Goal: Find specific page/section: Find specific page/section

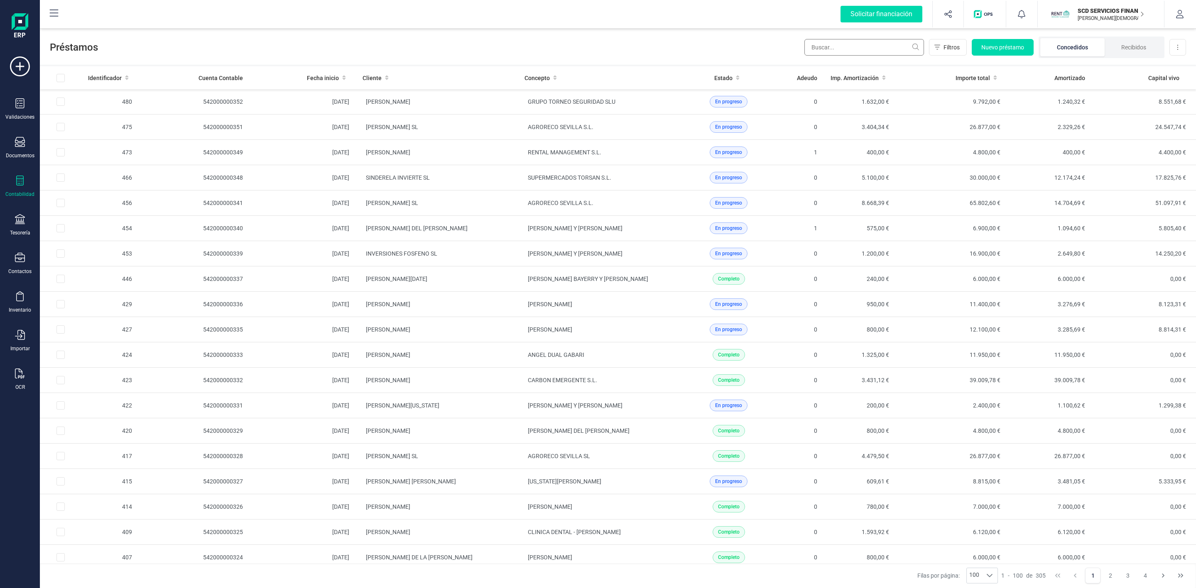
click at [852, 47] on input "text" at bounding box center [864, 47] width 120 height 17
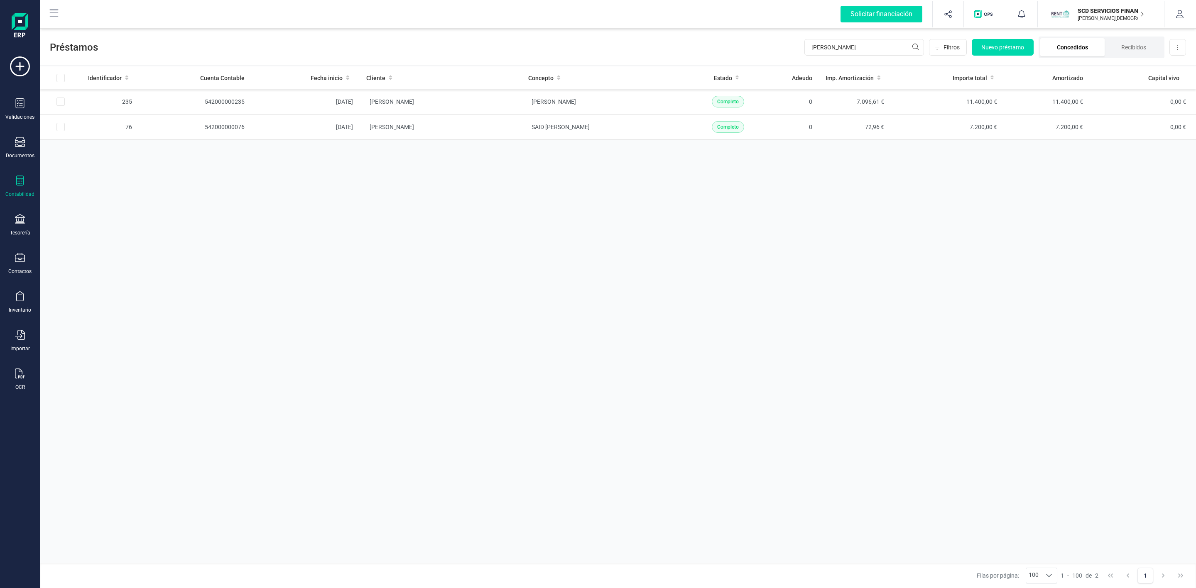
click at [1061, 46] on li "Concedidos" at bounding box center [1072, 47] width 64 height 18
click at [857, 49] on input "[PERSON_NAME]" at bounding box center [864, 47] width 120 height 17
type input "soni"
click at [601, 162] on td "[PERSON_NAME]" at bounding box center [599, 152] width 162 height 25
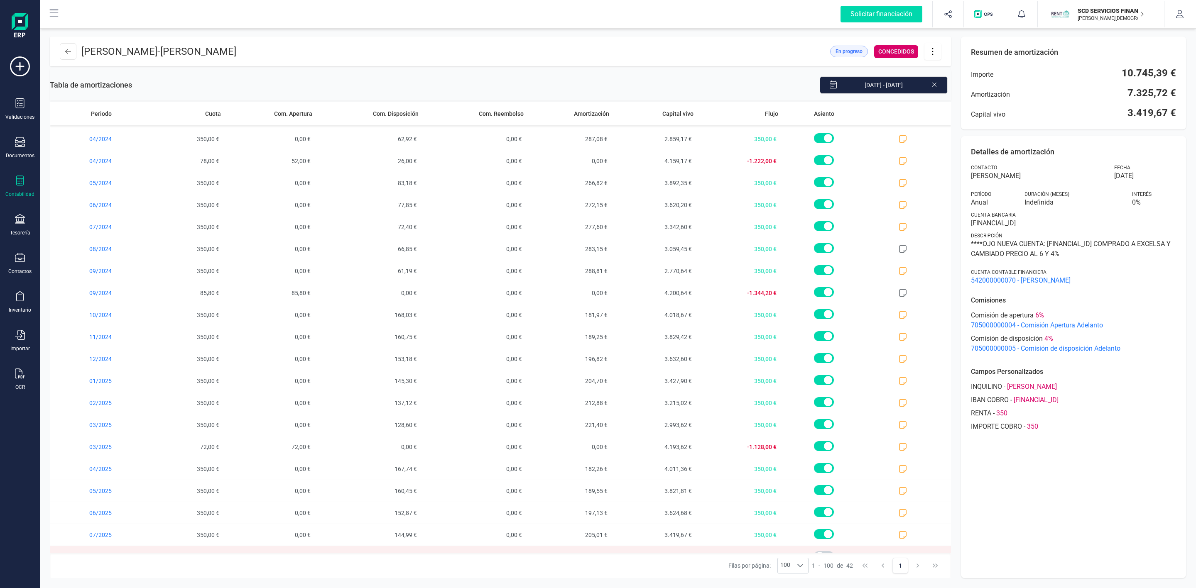
scroll to position [504, 0]
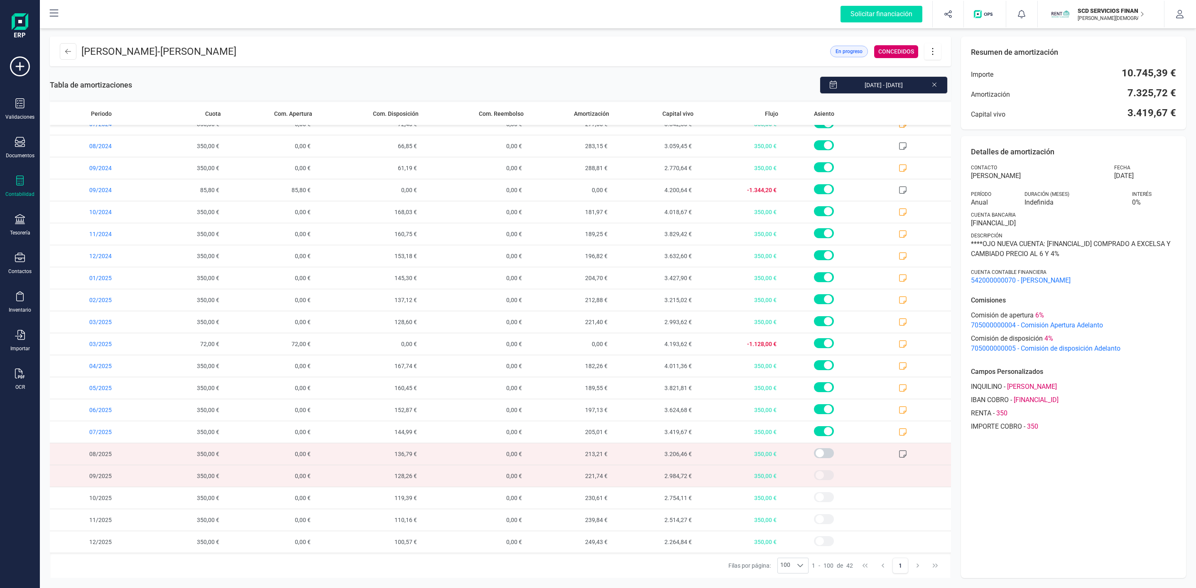
click at [69, 50] on icon at bounding box center [68, 51] width 6 height 7
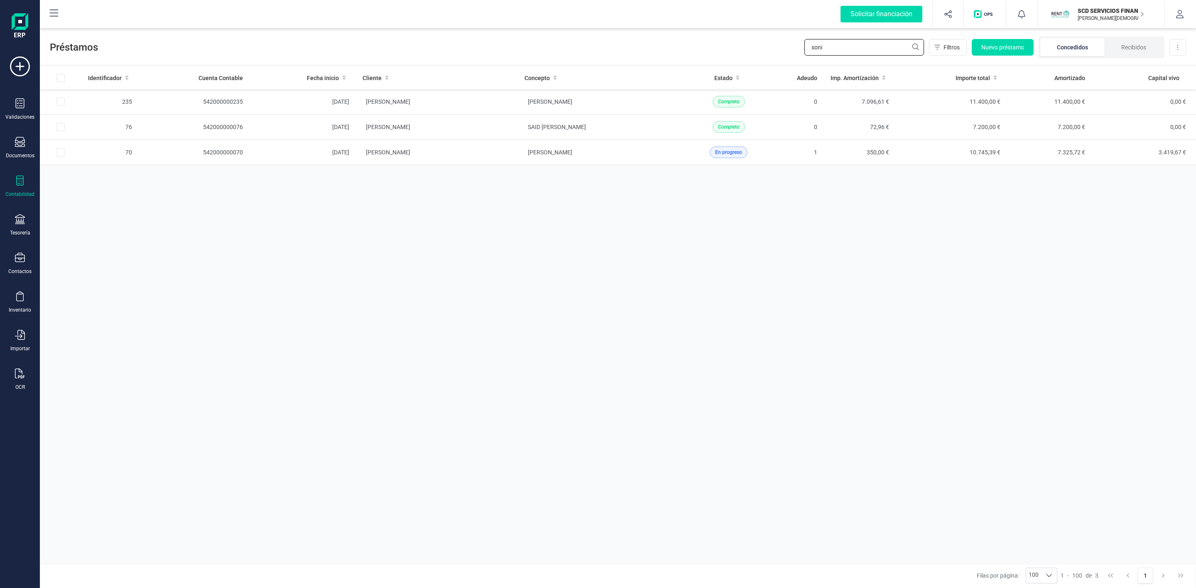
drag, startPoint x: 824, startPoint y: 45, endPoint x: 733, endPoint y: 49, distance: 91.0
click at [753, 49] on div "Préstamos soni Filtros Nuevo préstamo Concedidos Recibidos Descargar Excel" at bounding box center [618, 46] width 1156 height 38
type input "jafe"
click at [438, 126] on td "[PERSON_NAME]" at bounding box center [437, 127] width 162 height 25
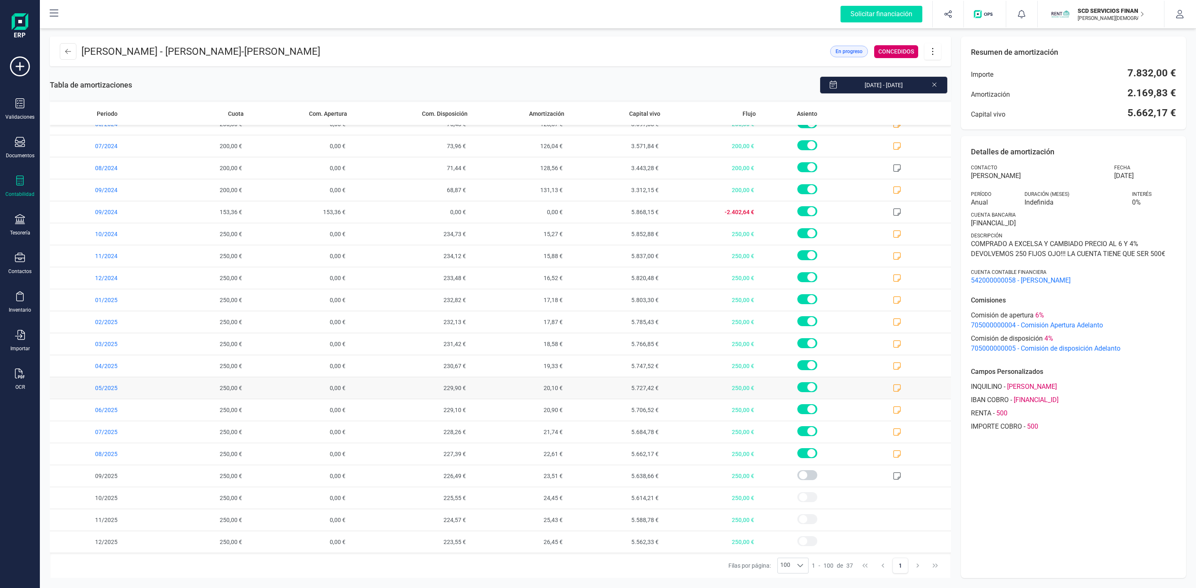
scroll to position [393, 0]
click at [893, 456] on icon at bounding box center [897, 454] width 8 height 8
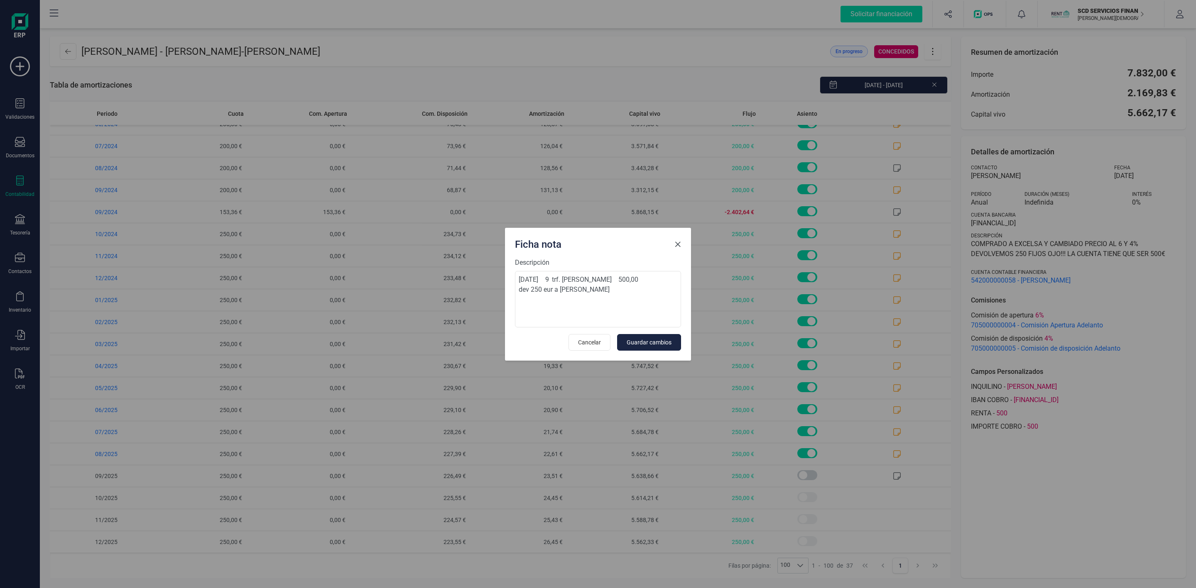
click at [678, 240] on button "Close" at bounding box center [677, 244] width 13 height 13
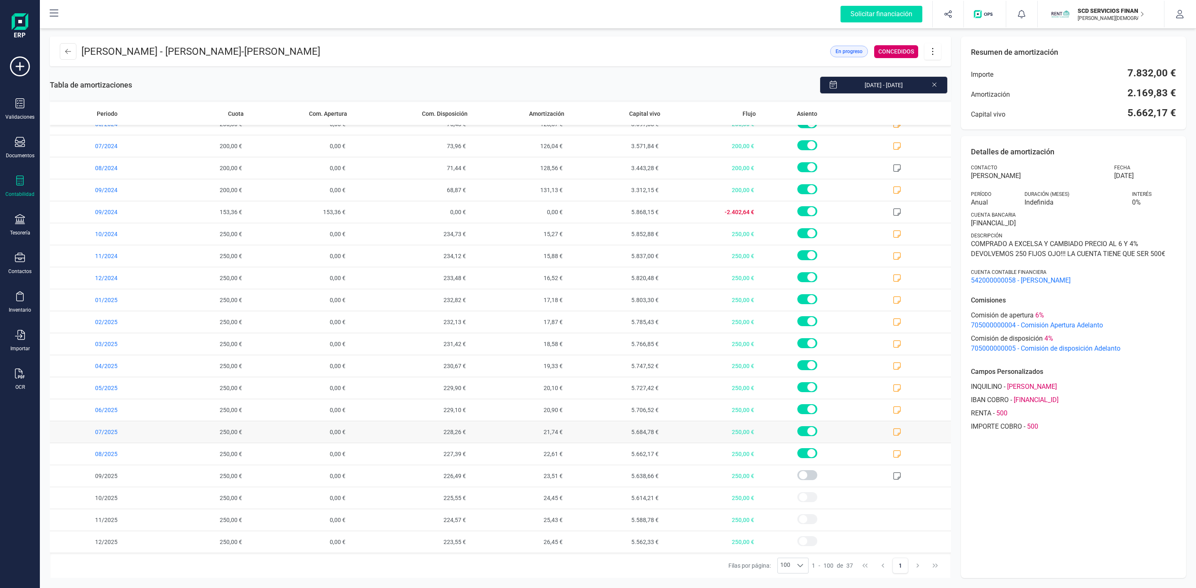
click at [893, 431] on icon at bounding box center [897, 432] width 8 height 8
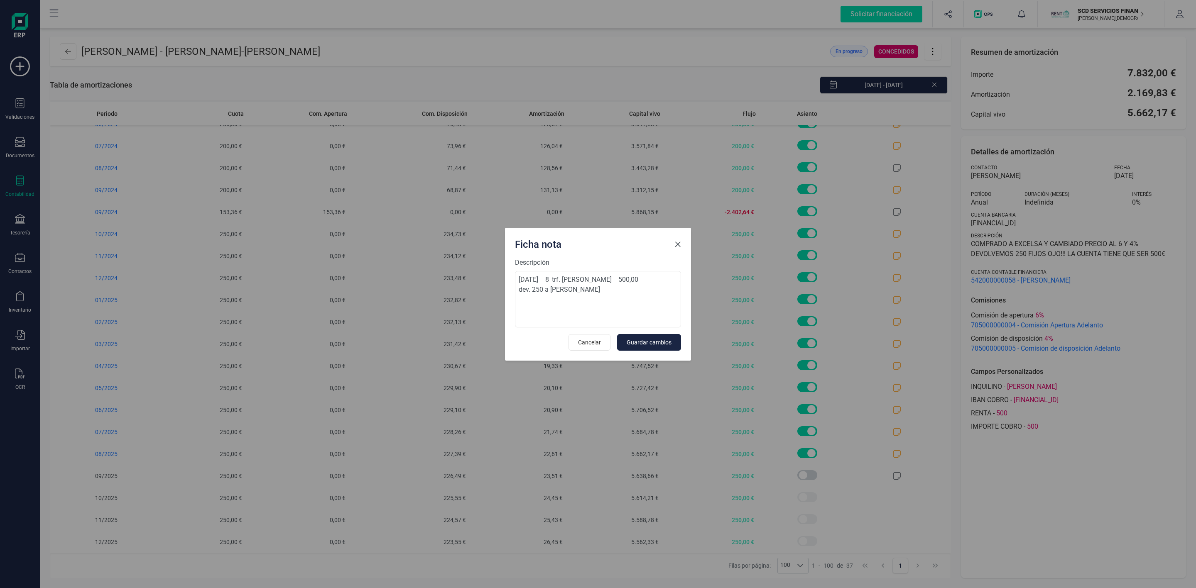
click at [677, 244] on span "Close" at bounding box center [677, 244] width 7 height 7
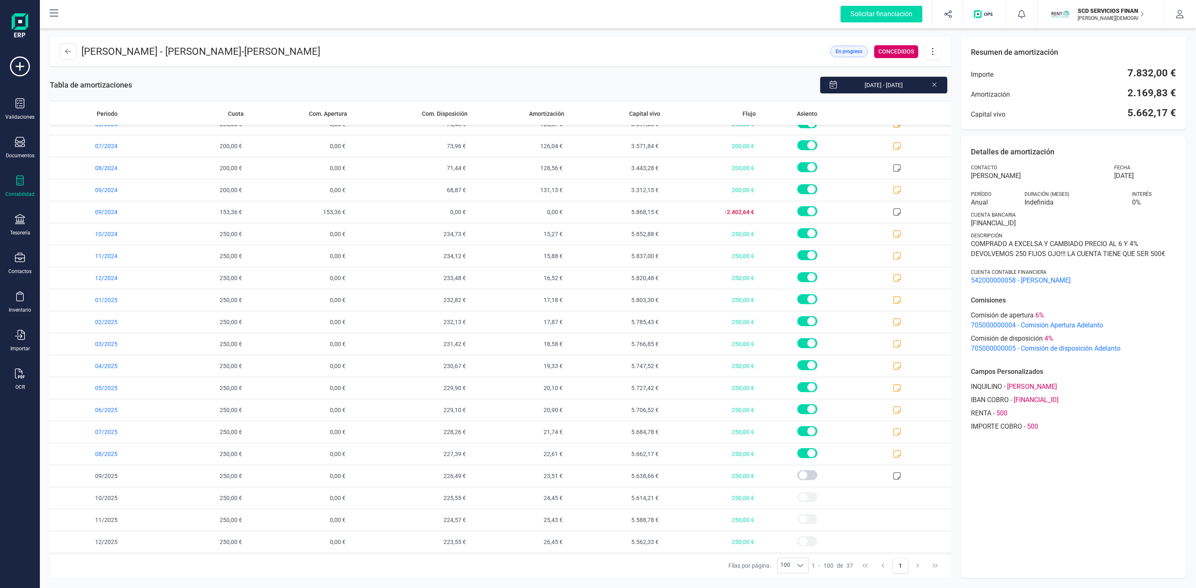
click at [17, 182] on icon at bounding box center [20, 181] width 10 height 10
click at [108, 211] on span "Préstamos" at bounding box center [88, 213] width 50 height 10
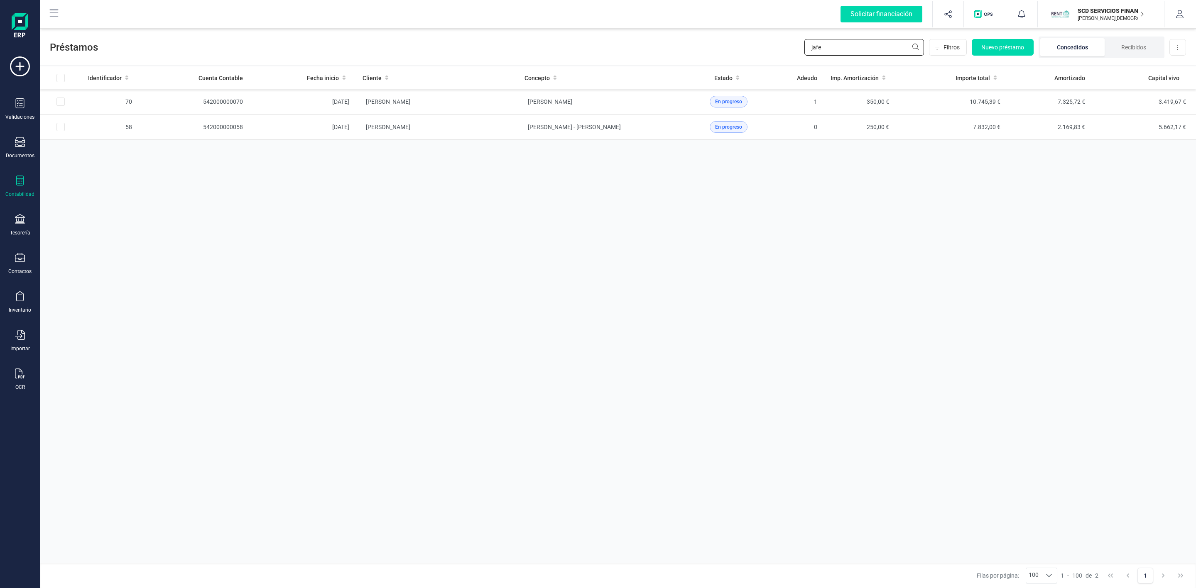
drag, startPoint x: 847, startPoint y: 48, endPoint x: 726, endPoint y: 47, distance: 121.7
click at [726, 48] on div "Préstamos jafe Filtros Nuevo préstamo Concedidos Recibidos Descargar Excel" at bounding box center [618, 46] width 1156 height 38
type input "[PERSON_NAME]"
drag, startPoint x: 835, startPoint y: 50, endPoint x: 759, endPoint y: 54, distance: 76.5
click at [759, 54] on div "Préstamos [PERSON_NAME] Nuevo préstamo Concedidos Recibidos Descargar Excel" at bounding box center [618, 46] width 1156 height 38
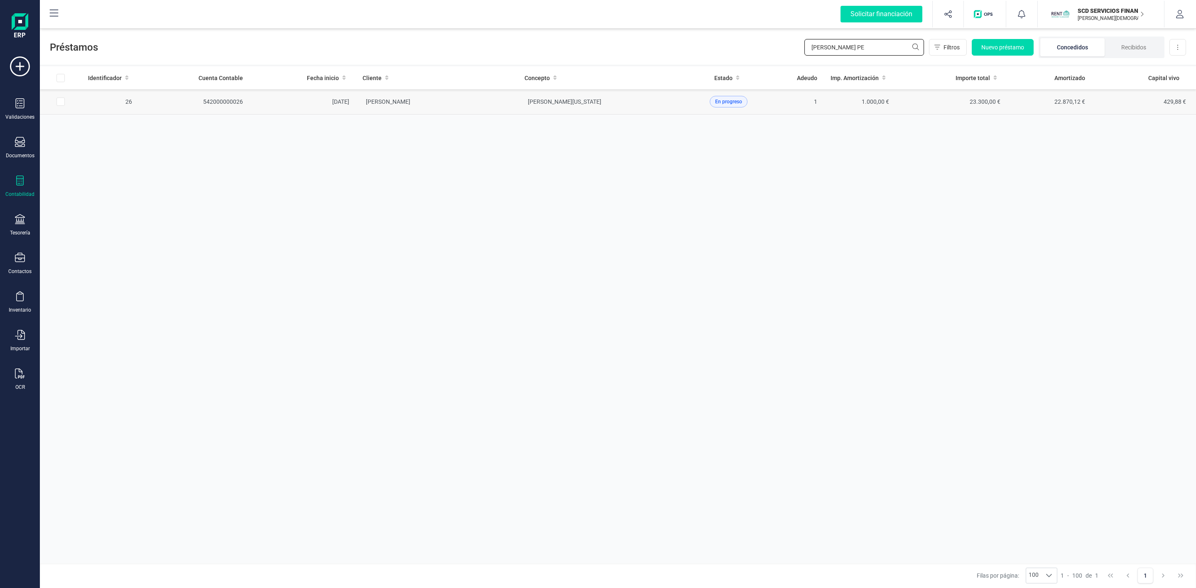
type input "[PERSON_NAME] PE"
click at [476, 97] on td "[PERSON_NAME]" at bounding box center [437, 101] width 162 height 25
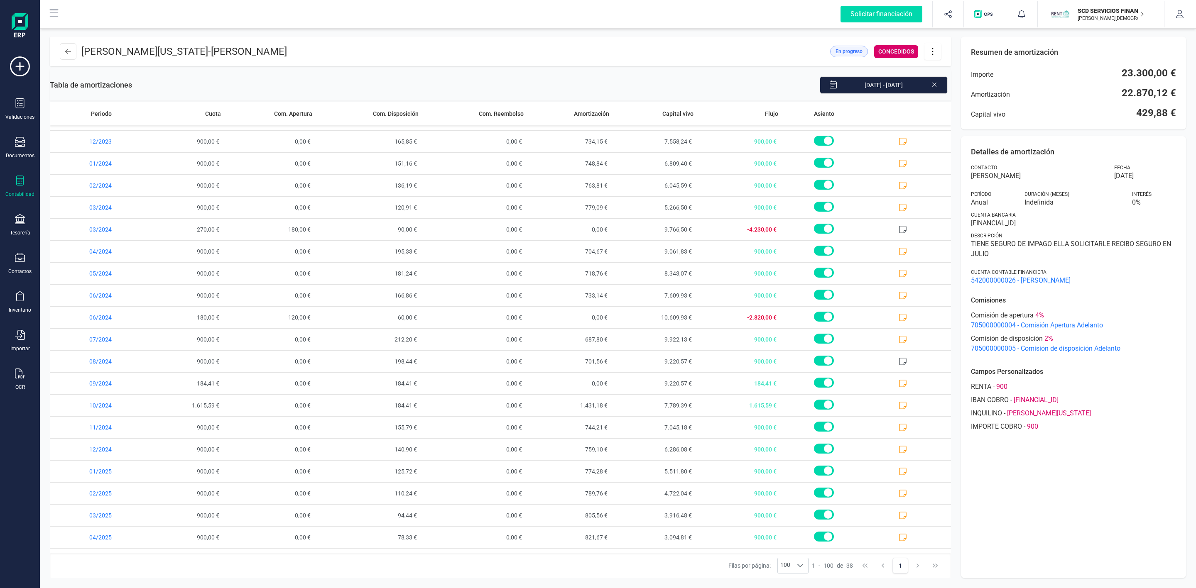
scroll to position [415, 0]
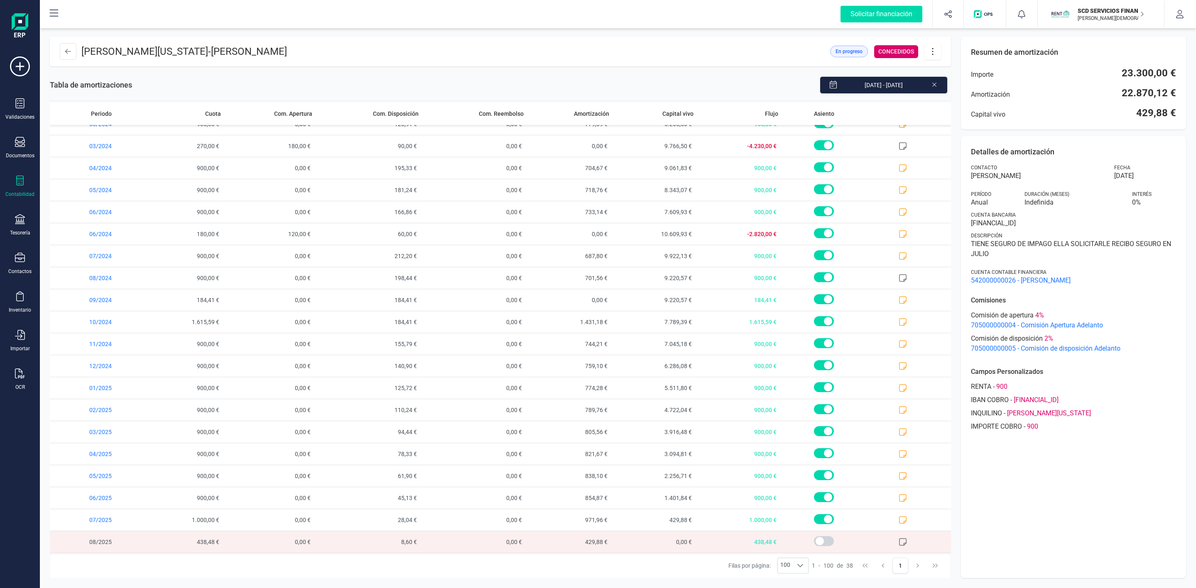
click at [1027, 500] on div "Detalles de amortización Contacto [PERSON_NAME] Fecha [DATE] Período Anual Dura…" at bounding box center [1073, 357] width 225 height 442
click at [69, 52] on icon at bounding box center [68, 51] width 6 height 7
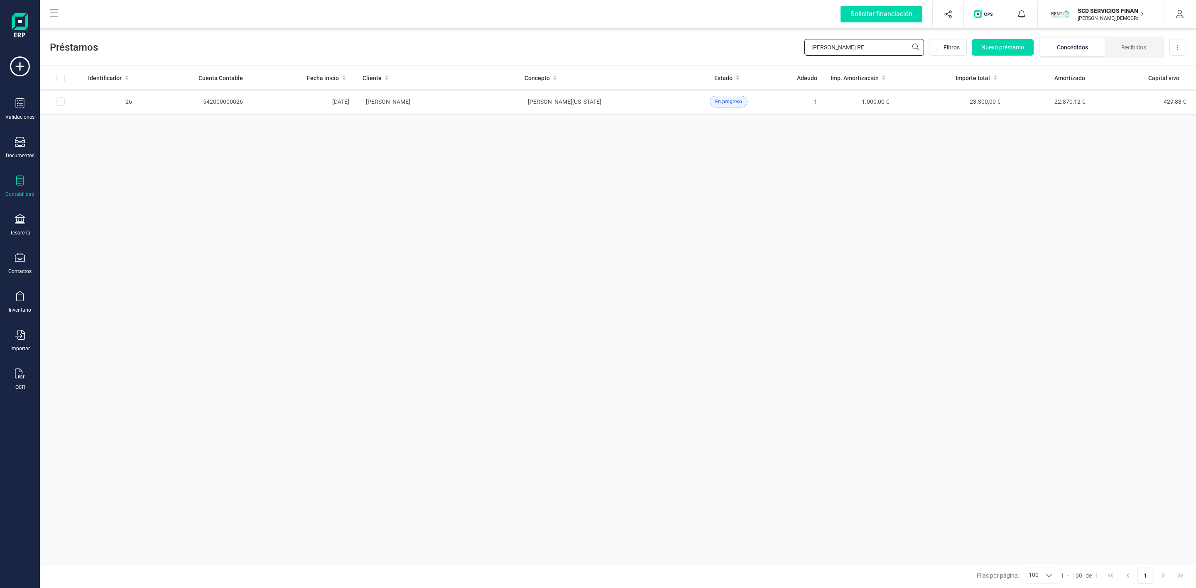
drag, startPoint x: 810, startPoint y: 48, endPoint x: 769, endPoint y: 51, distance: 40.9
click at [773, 51] on div "Préstamos [PERSON_NAME] PE Filtros Nuevo préstamo Concedidos Recibidos Descarga…" at bounding box center [618, 46] width 1156 height 38
type input "[PERSON_NAME]"
click at [507, 102] on td "[PERSON_NAME]" at bounding box center [437, 101] width 162 height 25
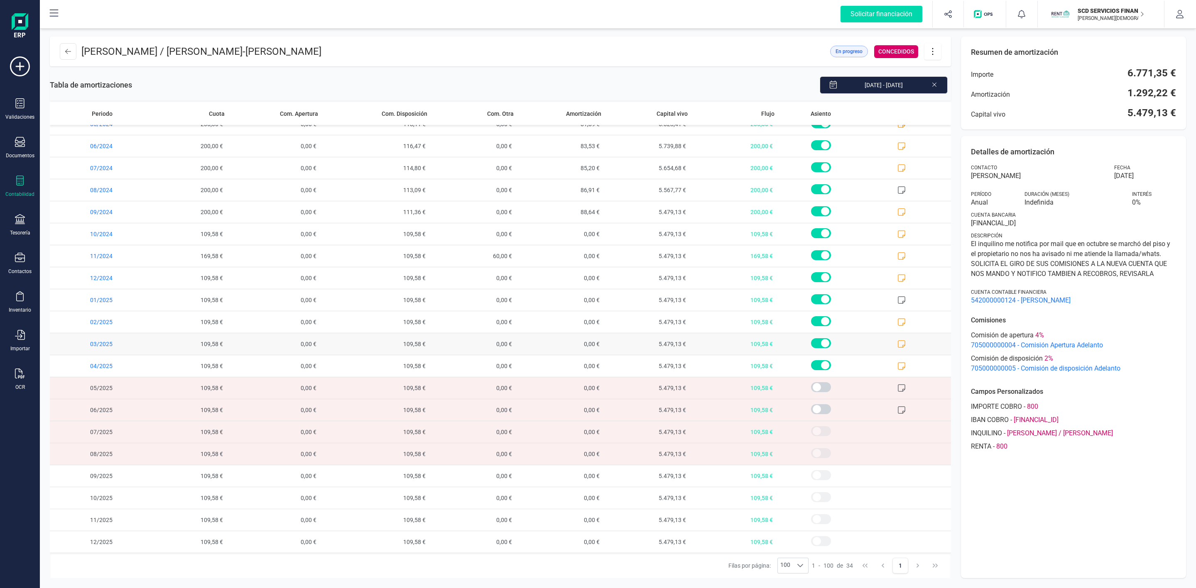
scroll to position [326, 0]
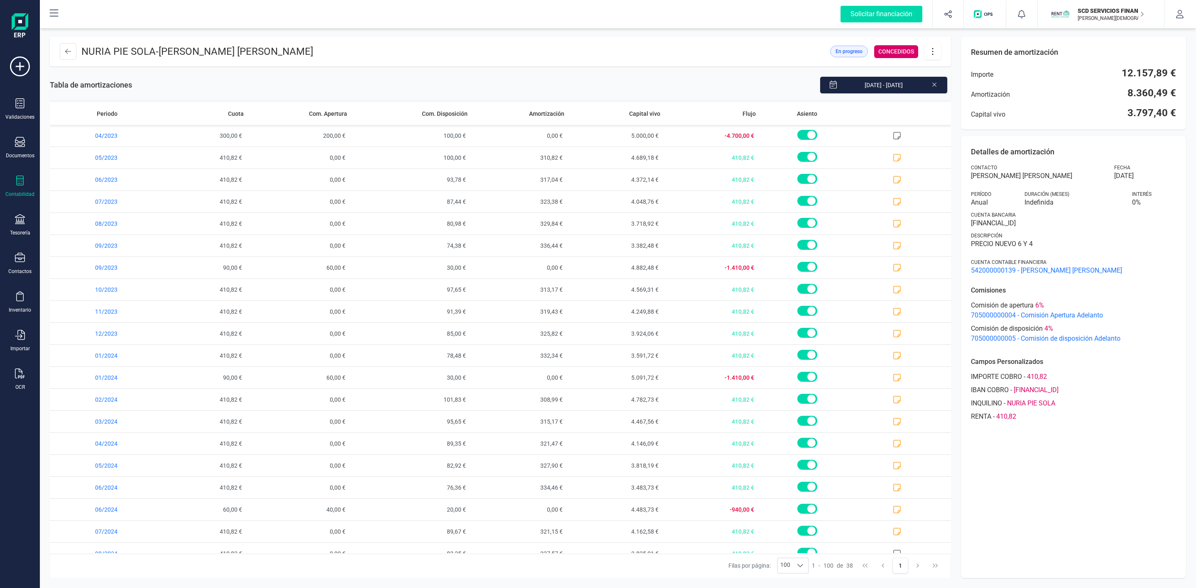
scroll to position [166, 0]
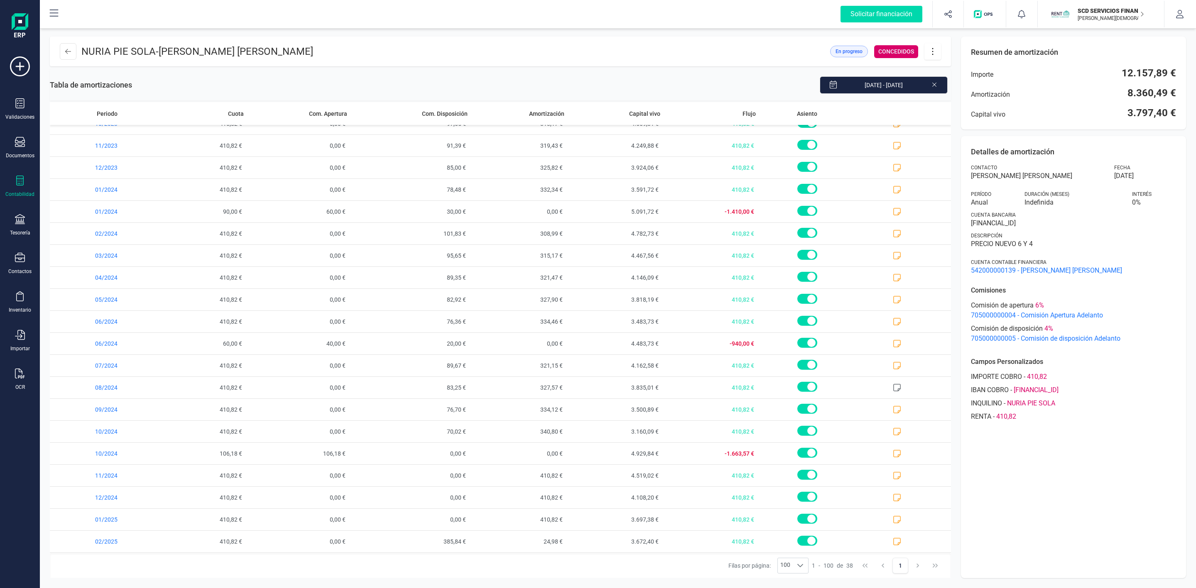
click at [69, 50] on icon at bounding box center [68, 51] width 6 height 7
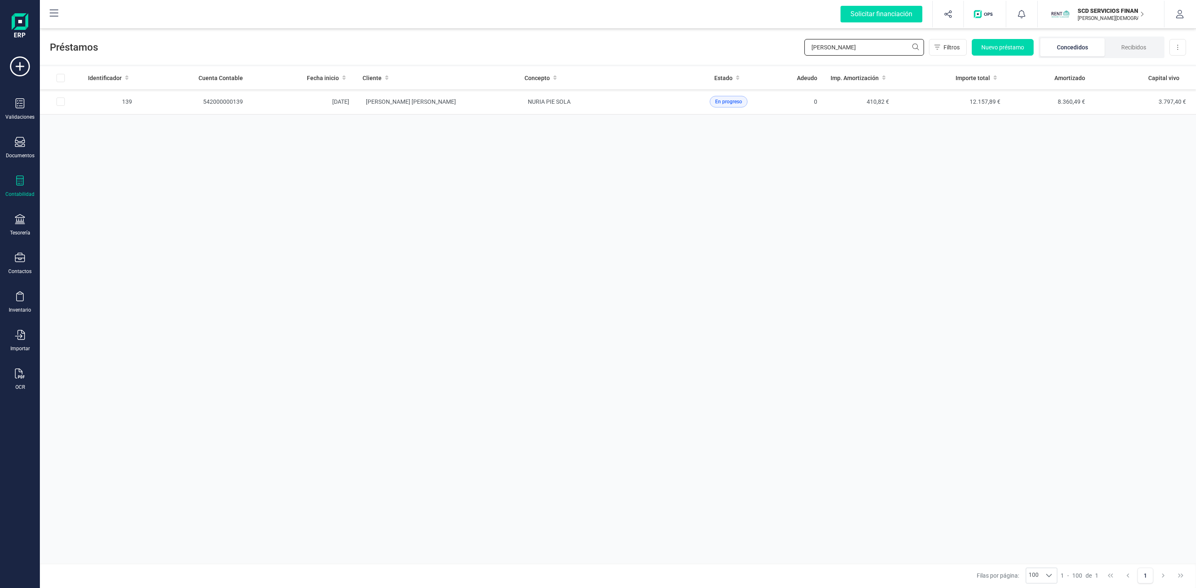
drag, startPoint x: 821, startPoint y: 52, endPoint x: 703, endPoint y: 54, distance: 118.0
click at [722, 54] on div "Préstamos esther mi Filtros Nuevo préstamo Concedidos Recibidos Descargar Excel" at bounding box center [618, 46] width 1156 height 38
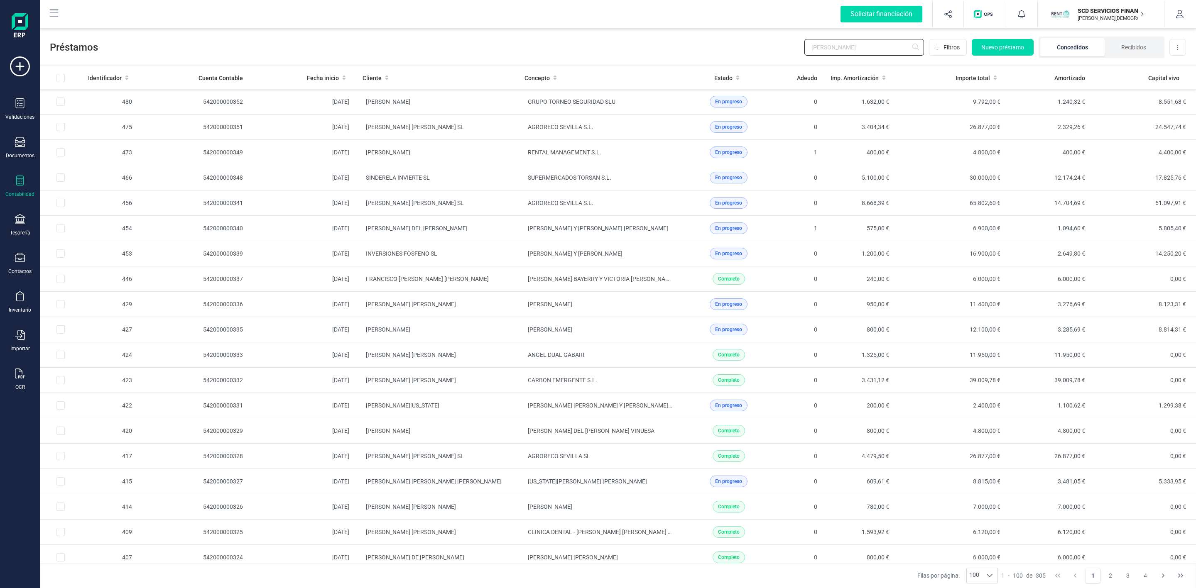
type input "JORGE ALON"
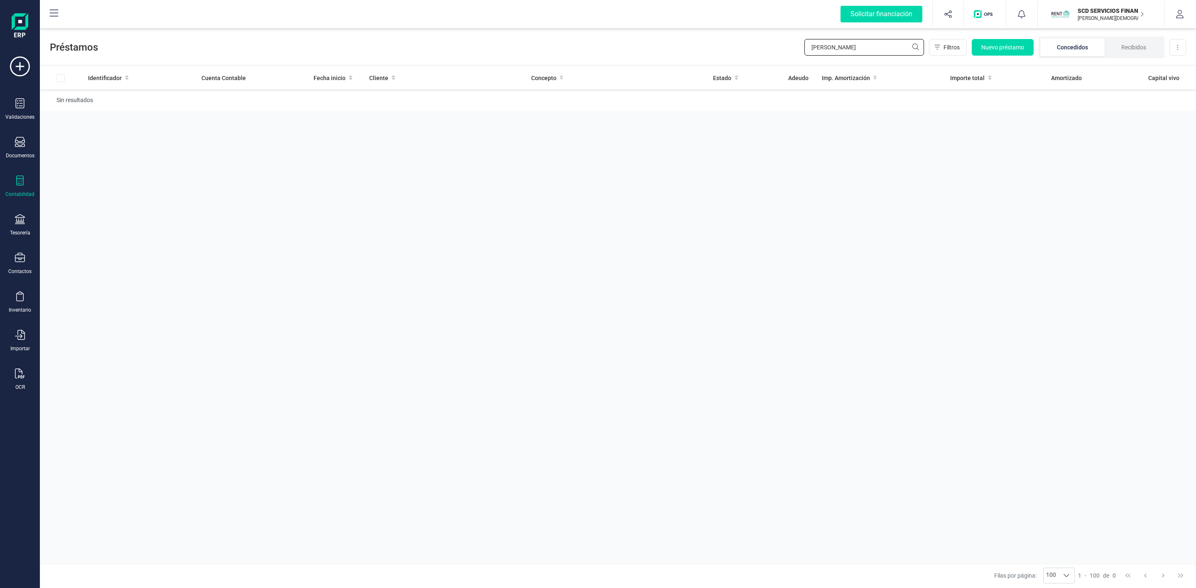
drag, startPoint x: 856, startPoint y: 46, endPoint x: 688, endPoint y: 34, distance: 168.6
click at [740, 51] on div "Préstamos JORGE ALON Filtros Nuevo préstamo Concedidos Recibidos Descargar Excel" at bounding box center [618, 46] width 1156 height 38
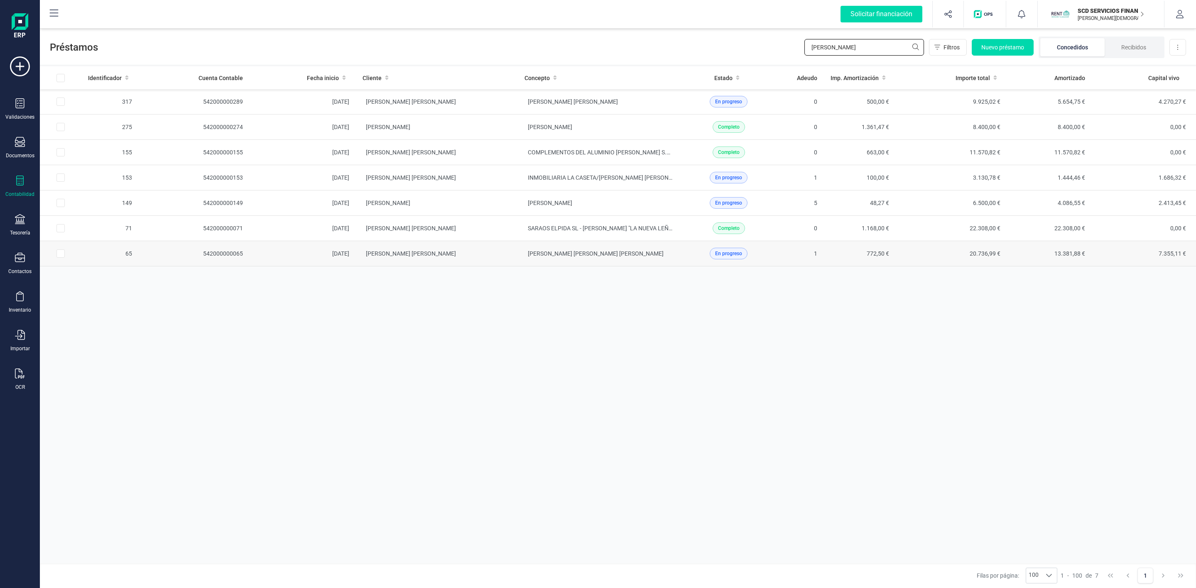
type input "ALONSO"
click at [467, 255] on td "[PERSON_NAME]" at bounding box center [437, 253] width 162 height 25
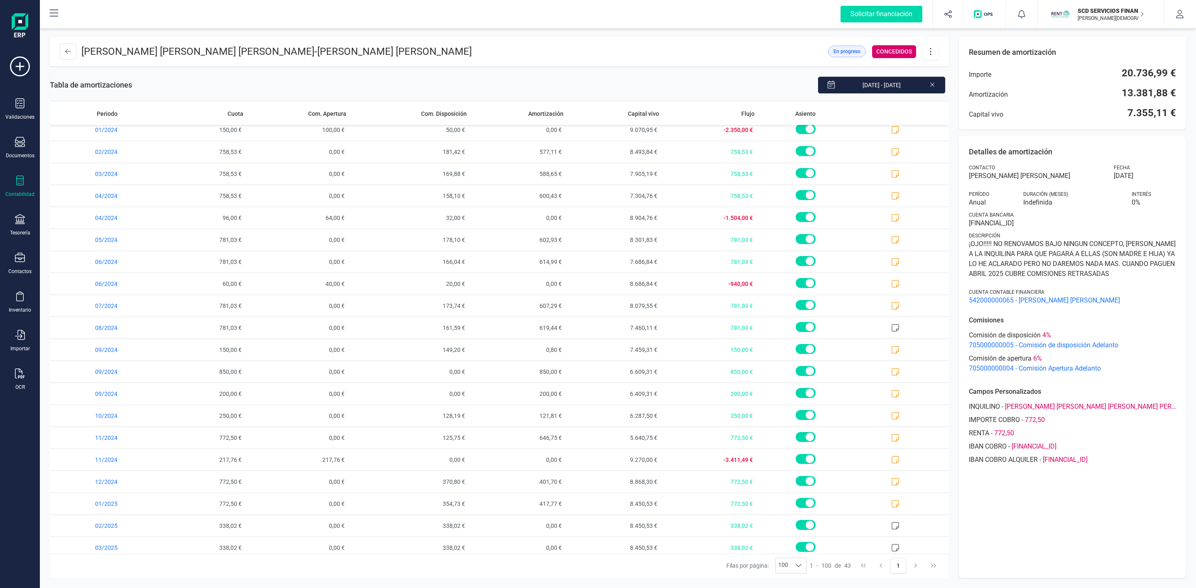
scroll to position [436, 0]
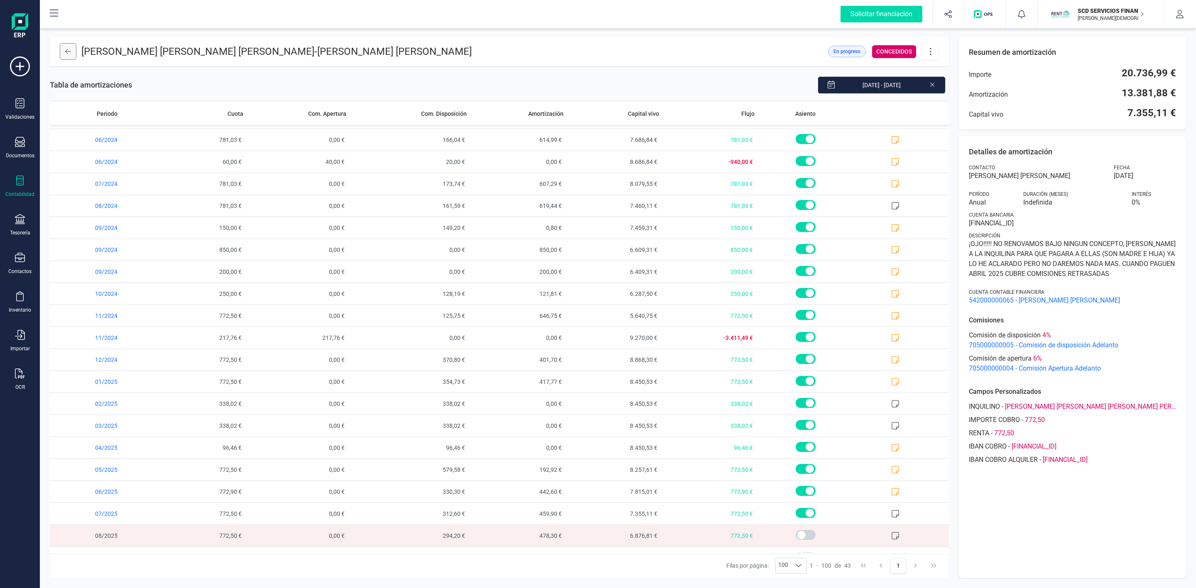
click at [69, 51] on icon at bounding box center [68, 51] width 6 height 7
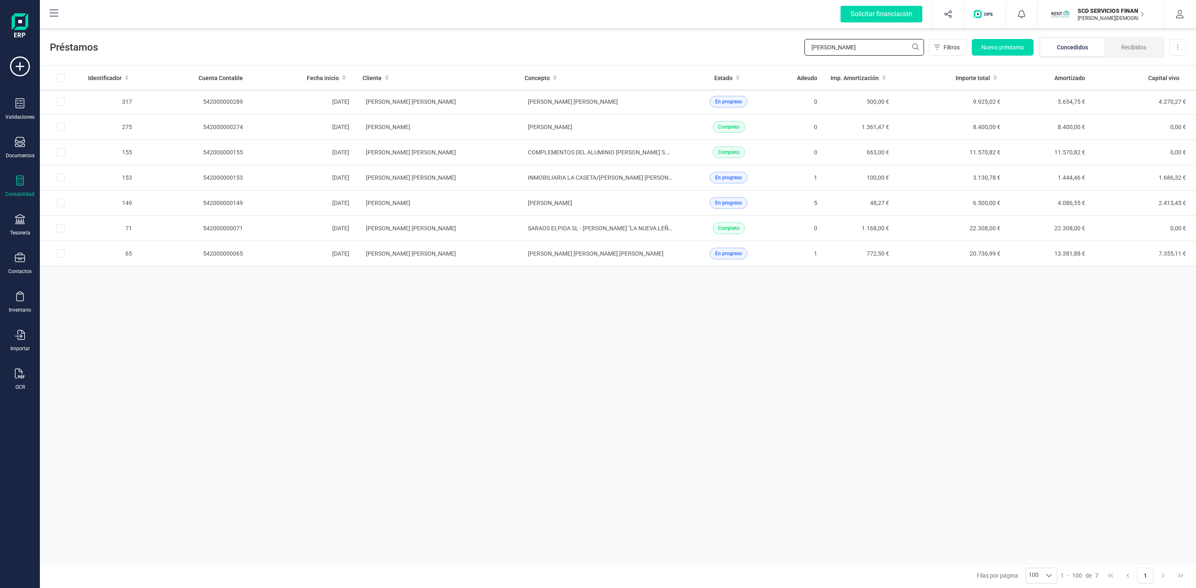
drag, startPoint x: 846, startPoint y: 48, endPoint x: 732, endPoint y: 56, distance: 114.5
click at [732, 56] on div "Préstamos ALONSO Filtros Nuevo préstamo Concedidos Recibidos Descargar Excel" at bounding box center [618, 46] width 1156 height 38
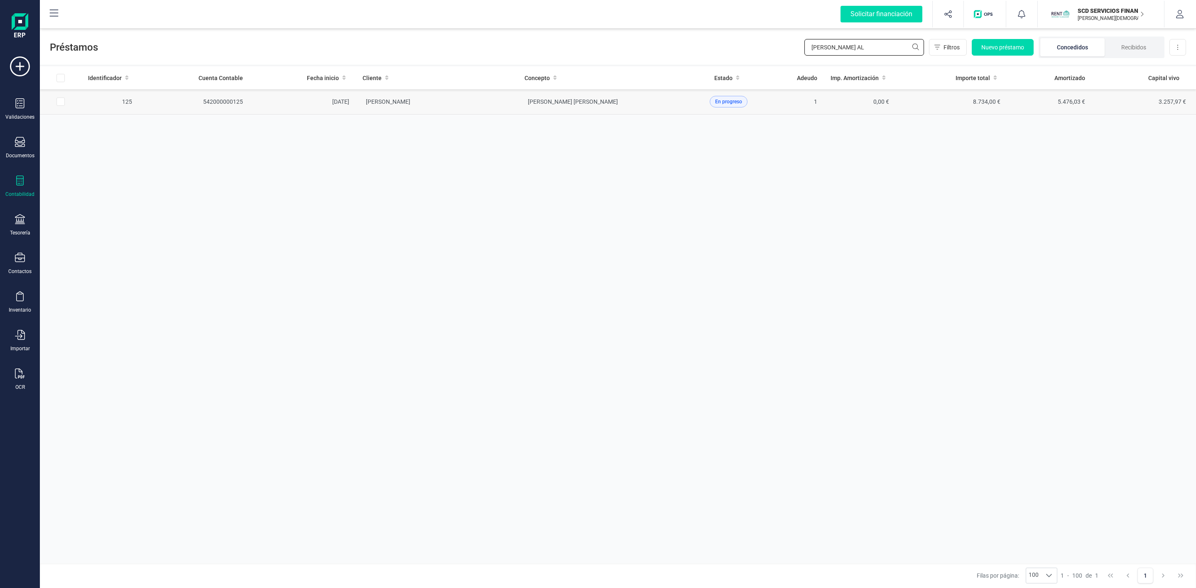
type input "LOPEZ AL"
click at [482, 101] on td "JORGE LOPEZ ALBARRACIN" at bounding box center [437, 101] width 162 height 25
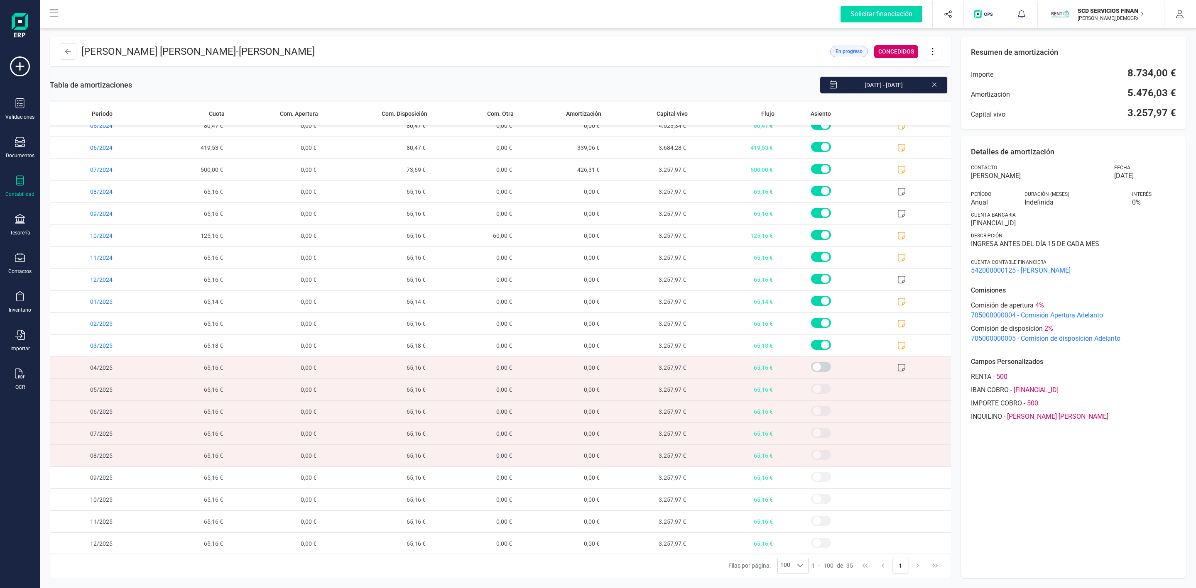
scroll to position [349, 0]
click at [65, 51] on icon at bounding box center [68, 51] width 6 height 7
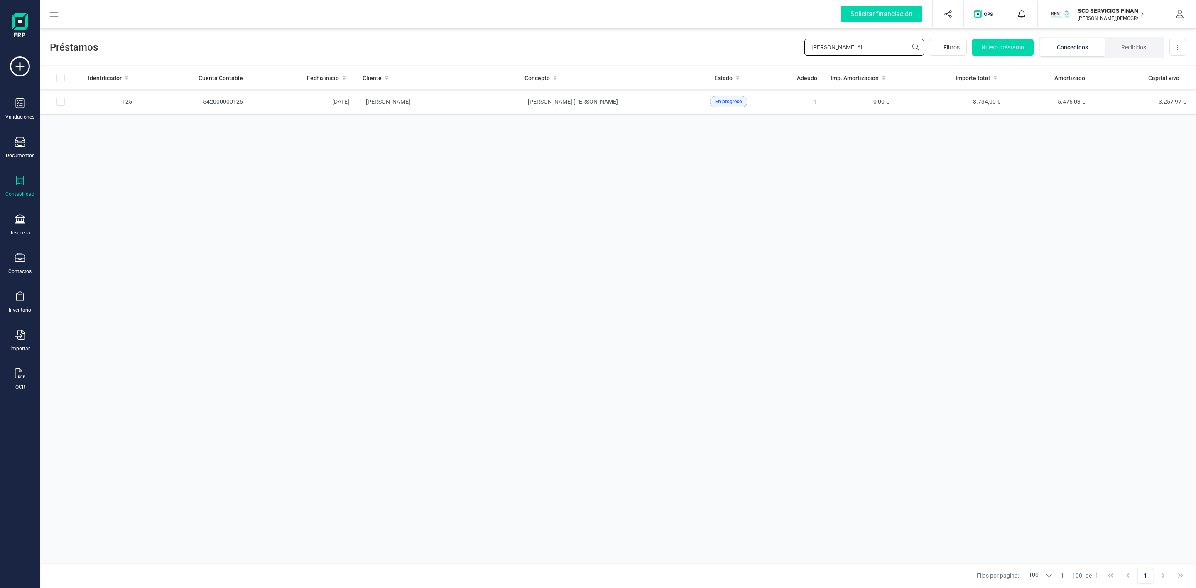
drag, startPoint x: 843, startPoint y: 44, endPoint x: 735, endPoint y: 42, distance: 107.6
click at [749, 44] on div "Préstamos LOPEZ AL Filtros Nuevo préstamo Concedidos Recibidos Descargar Excel" at bounding box center [618, 46] width 1156 height 38
type input "david bie"
